Goal: Task Accomplishment & Management: Complete application form

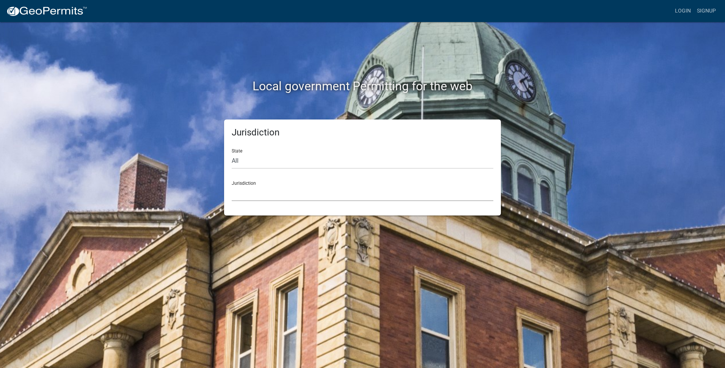
click at [247, 189] on select "[GEOGRAPHIC_DATA], [US_STATE] [GEOGRAPHIC_DATA], [US_STATE][PERSON_NAME][GEOGRA…" at bounding box center [363, 194] width 262 height 16
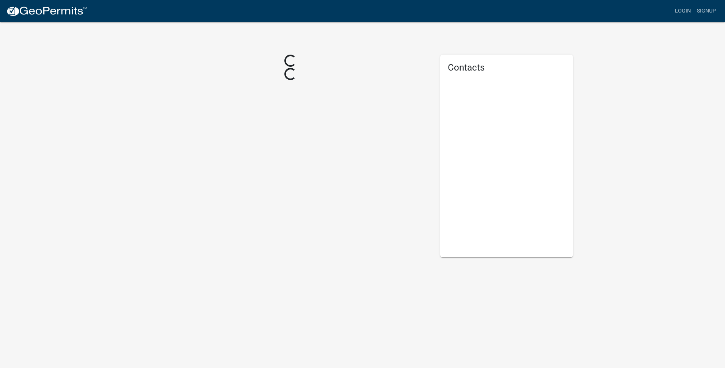
click at [257, 89] on div "Loading... Loading..." at bounding box center [290, 156] width 288 height 203
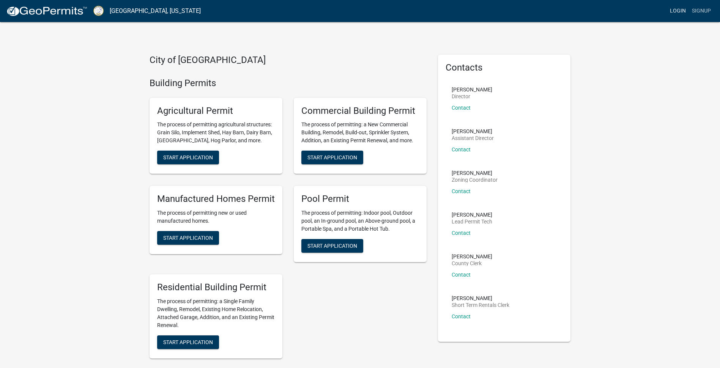
click at [677, 10] on link "Login" at bounding box center [678, 11] width 22 height 14
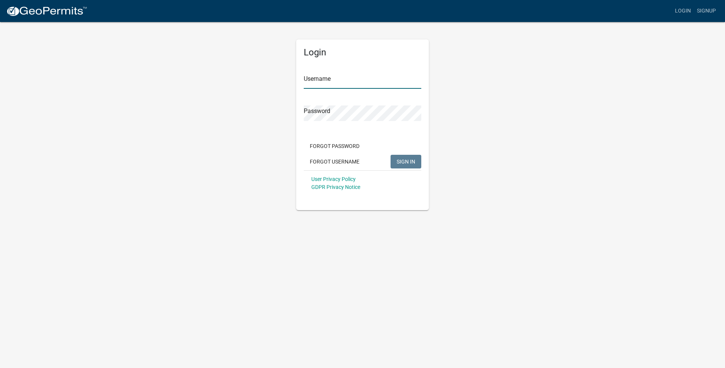
click at [315, 77] on input "Username" at bounding box center [363, 81] width 118 height 16
type input "[PERSON_NAME] Plumbing"
click at [391, 155] on button "SIGN IN" at bounding box center [406, 162] width 31 height 14
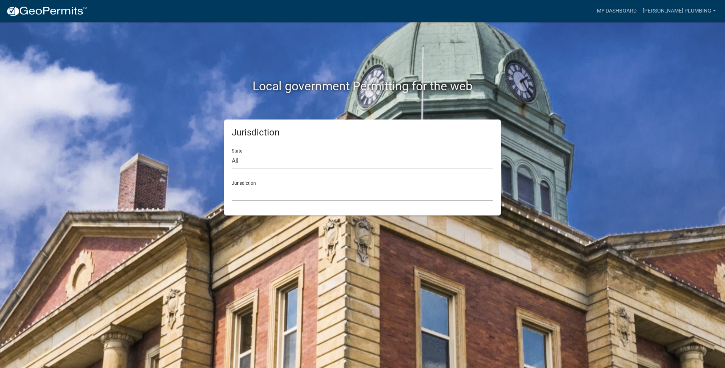
click at [250, 183] on div "Jurisdiction [GEOGRAPHIC_DATA], [US_STATE] [GEOGRAPHIC_DATA], [US_STATE][PERSON…" at bounding box center [363, 188] width 262 height 26
click at [245, 192] on select "[GEOGRAPHIC_DATA], [US_STATE] [GEOGRAPHIC_DATA], [US_STATE][PERSON_NAME][GEOGRA…" at bounding box center [363, 194] width 262 height 16
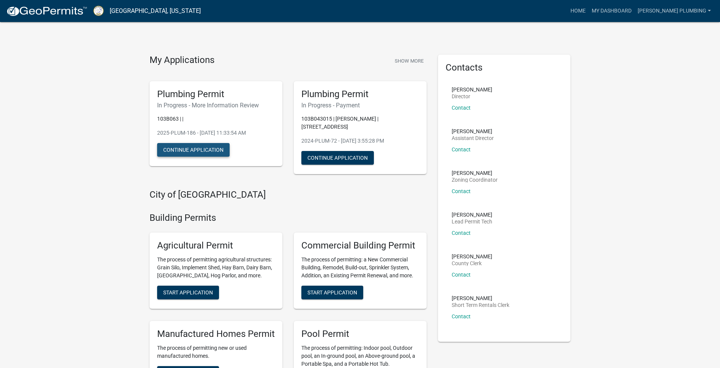
click at [192, 151] on button "Continue Application" at bounding box center [193, 150] width 72 height 14
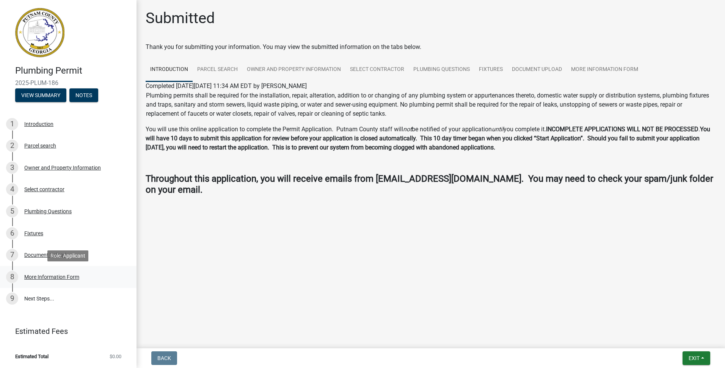
click at [46, 279] on div "More Information Form" at bounding box center [51, 276] width 55 height 5
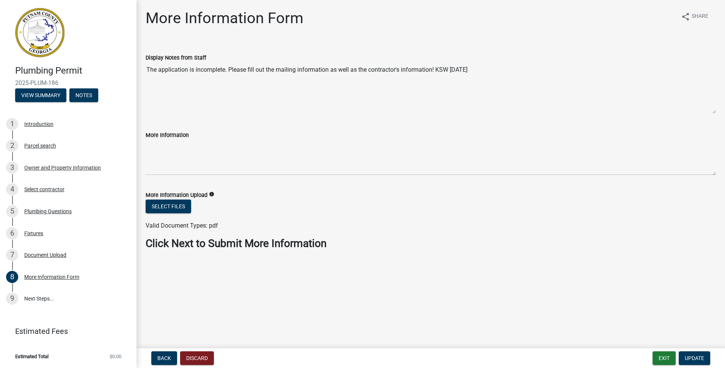
click at [168, 134] on label "More Information" at bounding box center [167, 135] width 43 height 5
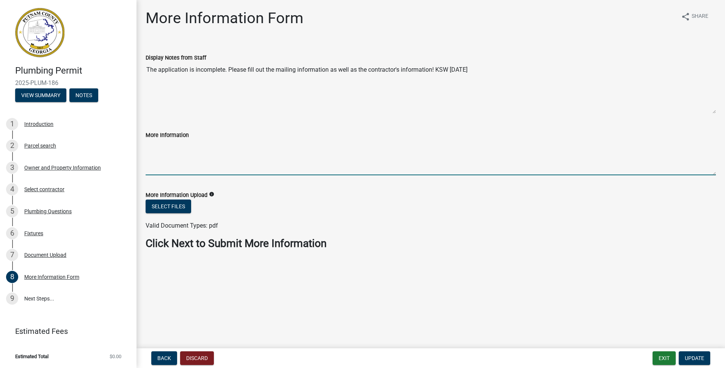
click at [168, 140] on textarea "More Information" at bounding box center [431, 158] width 571 height 36
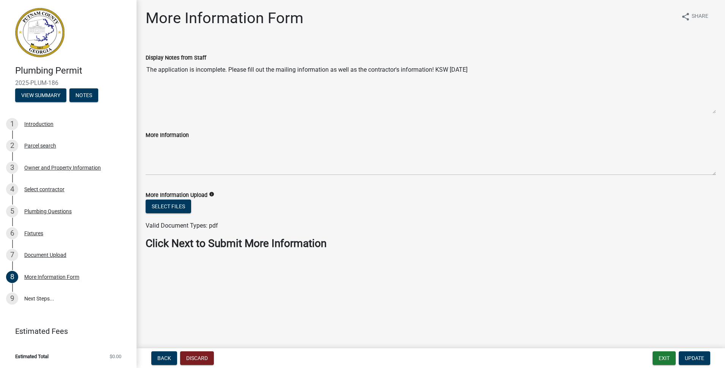
click at [171, 56] on label "Display Notes from Staff" at bounding box center [176, 57] width 61 height 5
click at [171, 62] on textarea "The application is incomplete. Please fill out the mailing information as well …" at bounding box center [431, 88] width 571 height 52
click at [170, 57] on label "Display Notes from Staff" at bounding box center [176, 57] width 61 height 5
click at [170, 62] on textarea "The application is incomplete. Please fill out the mailing information as well …" at bounding box center [431, 88] width 571 height 52
drag, startPoint x: 416, startPoint y: 54, endPoint x: 419, endPoint y: 57, distance: 4.0
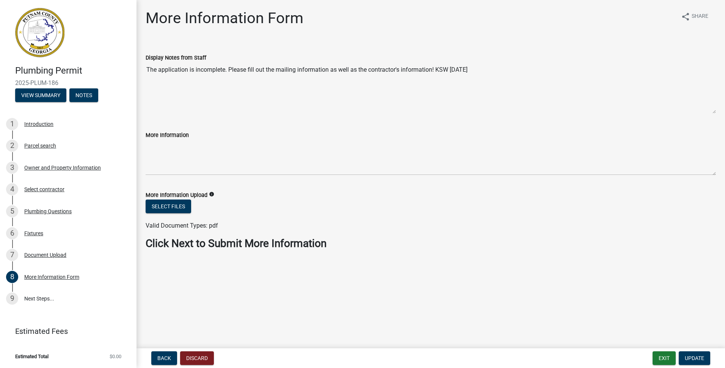
click at [417, 54] on div "Display Notes from Staff" at bounding box center [431, 57] width 571 height 9
click at [160, 207] on button "Select files" at bounding box center [169, 207] width 46 height 14
click at [179, 209] on button "Select files" at bounding box center [169, 207] width 46 height 14
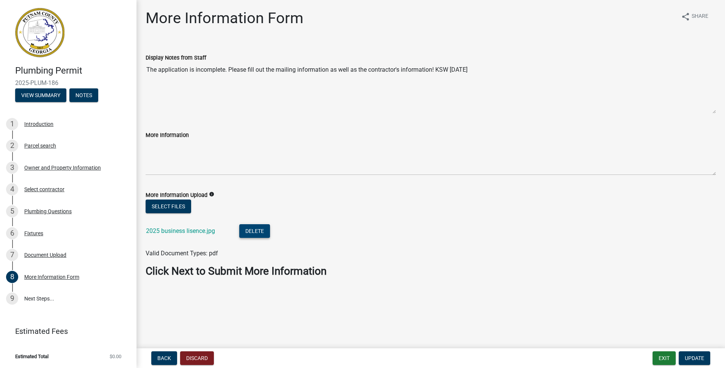
click at [246, 232] on button "Delete" at bounding box center [254, 231] width 31 height 14
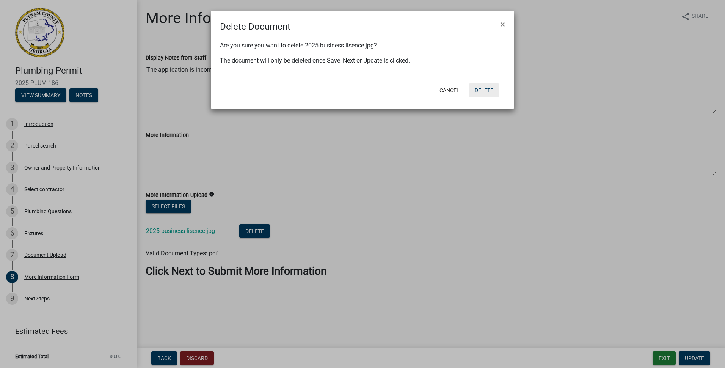
click at [476, 94] on button "Delete" at bounding box center [484, 90] width 31 height 14
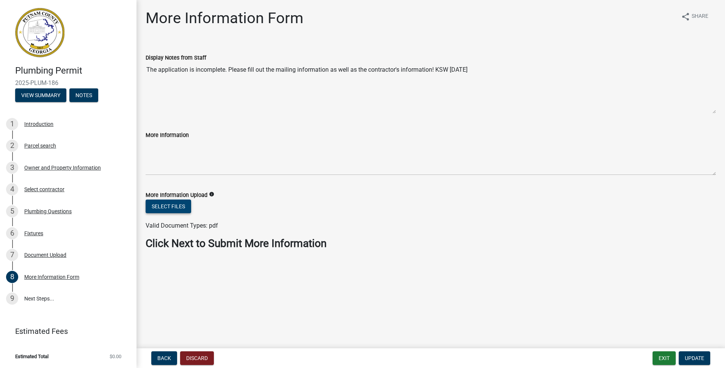
click at [151, 207] on button "Select files" at bounding box center [169, 207] width 46 height 14
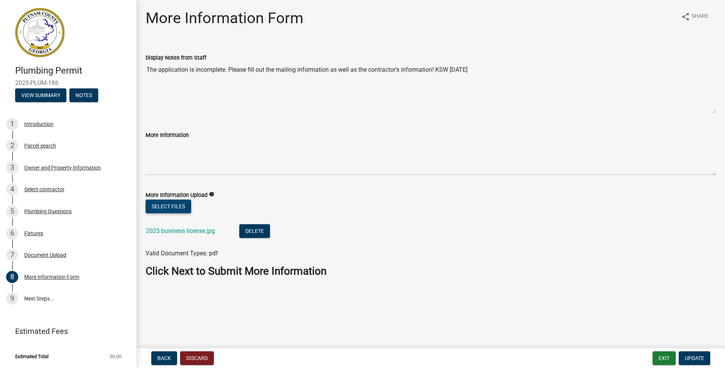
click at [170, 206] on button "Select files" at bounding box center [169, 207] width 46 height 14
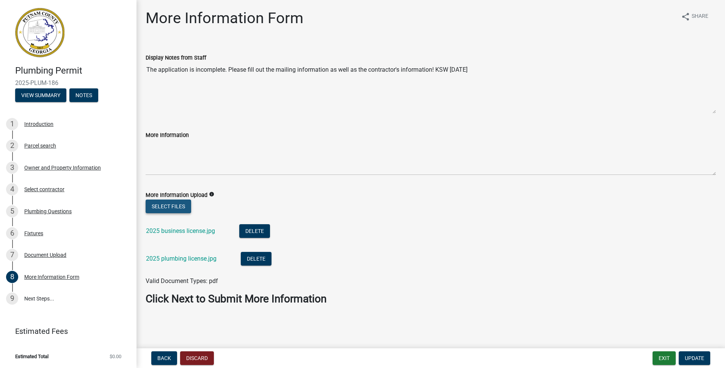
click at [174, 206] on button "Select files" at bounding box center [169, 207] width 46 height 14
click at [169, 202] on button "Select files" at bounding box center [169, 207] width 46 height 14
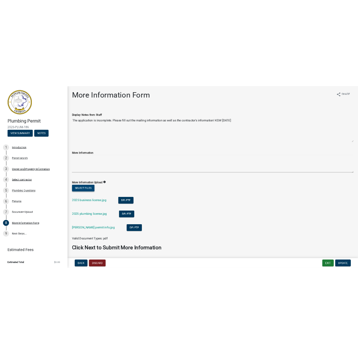
scroll to position [24, 0]
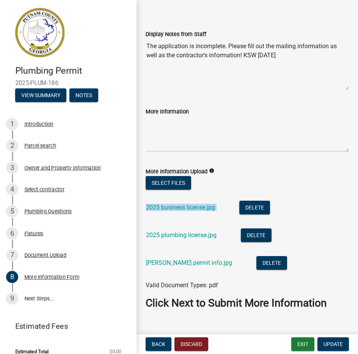
drag, startPoint x: 307, startPoint y: 234, endPoint x: 305, endPoint y: 208, distance: 25.5
click at [305, 208] on wm-upload "Select files 2025 business license.jpg Delete 2025 plumbing license.jpg Delete …" at bounding box center [247, 233] width 203 height 114
click at [330, 340] on button "Update" at bounding box center [333, 344] width 31 height 14
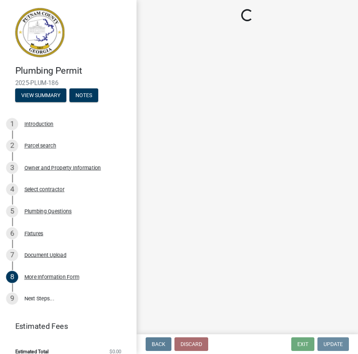
scroll to position [0, 0]
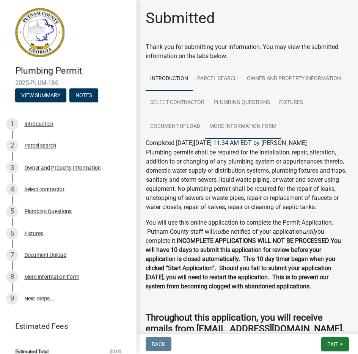
click at [205, 139] on link "More Information Form" at bounding box center [243, 127] width 76 height 24
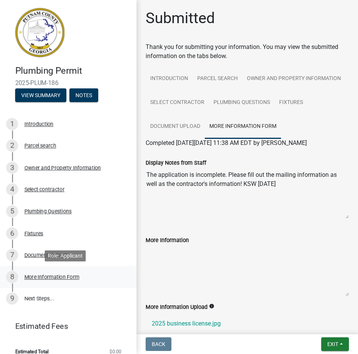
click at [59, 277] on div "More Information Form" at bounding box center [51, 276] width 55 height 5
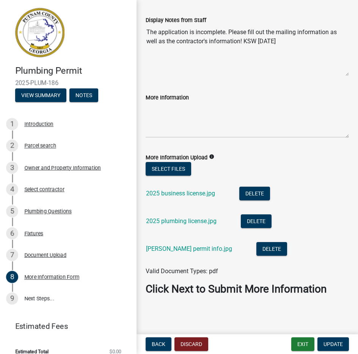
scroll to position [56, 0]
click at [331, 341] on span "Update" at bounding box center [333, 344] width 19 height 6
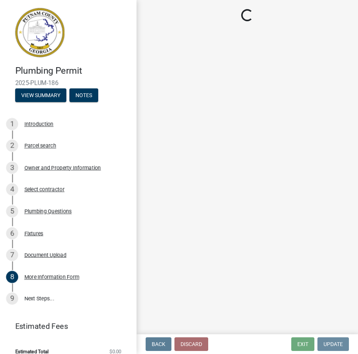
scroll to position [0, 0]
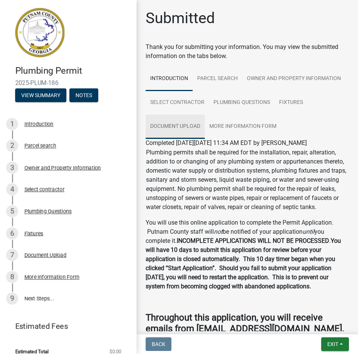
click at [205, 127] on link "Document Upload" at bounding box center [175, 127] width 59 height 24
